Goal: Navigation & Orientation: Find specific page/section

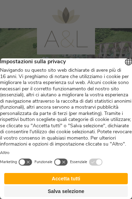
click at [81, 178] on button "Accetta tutti" at bounding box center [65, 178] width 123 height 11
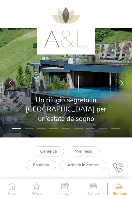
click at [115, 97] on img at bounding box center [66, 82] width 132 height 109
click at [118, 83] on div at bounding box center [122, 83] width 20 height 20
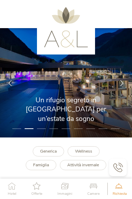
click at [121, 83] on icon at bounding box center [122, 83] width 6 height 6
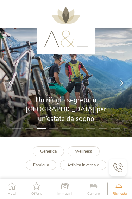
click at [120, 83] on icon at bounding box center [122, 83] width 6 height 6
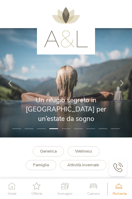
click at [120, 85] on div at bounding box center [122, 83] width 20 height 20
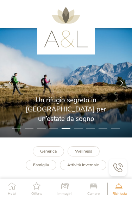
click at [121, 84] on icon at bounding box center [122, 83] width 6 height 6
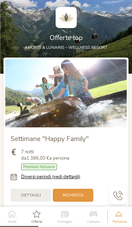
scroll to position [601, 0]
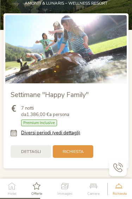
click at [38, 186] on icon at bounding box center [36, 185] width 11 height 7
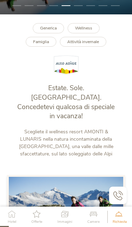
scroll to position [138, 0]
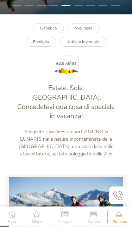
click at [39, 43] on b "Famiglia" at bounding box center [41, 42] width 16 height 6
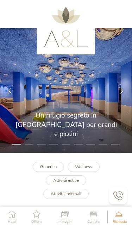
click at [121, 88] on icon at bounding box center [122, 91] width 6 height 6
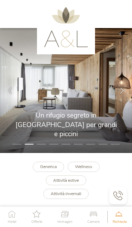
click at [117, 92] on div at bounding box center [122, 90] width 20 height 20
click at [118, 92] on div at bounding box center [122, 90] width 20 height 20
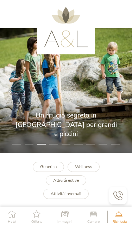
click at [119, 91] on icon at bounding box center [122, 91] width 6 height 6
click at [118, 90] on div at bounding box center [122, 90] width 20 height 20
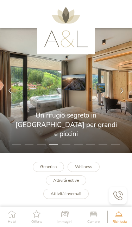
click at [119, 92] on icon at bounding box center [122, 91] width 6 height 6
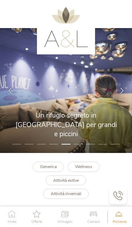
click at [119, 92] on icon at bounding box center [122, 91] width 6 height 6
click at [119, 93] on icon at bounding box center [122, 91] width 6 height 6
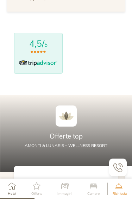
scroll to position [490, 0]
